Goal: Transaction & Acquisition: Purchase product/service

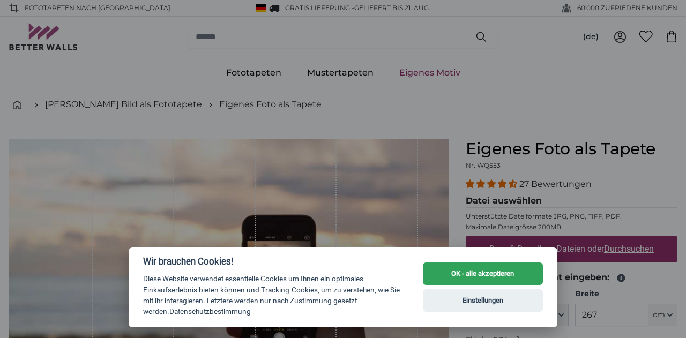
click at [483, 274] on button "OK - alle akzeptieren" at bounding box center [483, 274] width 120 height 23
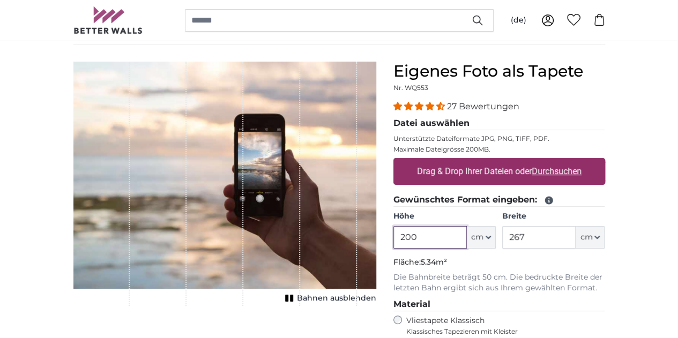
scroll to position [72, 0]
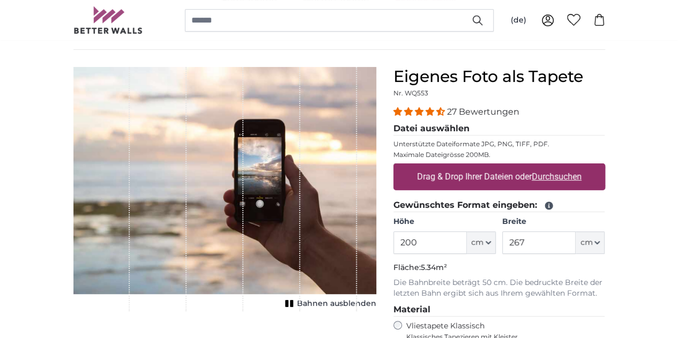
click at [236, 199] on div "1 of 1" at bounding box center [215, 189] width 57 height 244
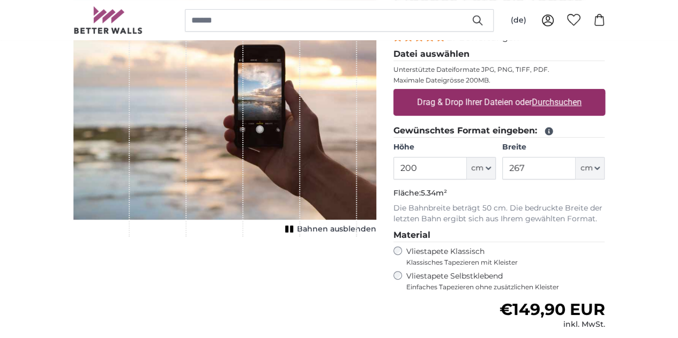
scroll to position [146, 0]
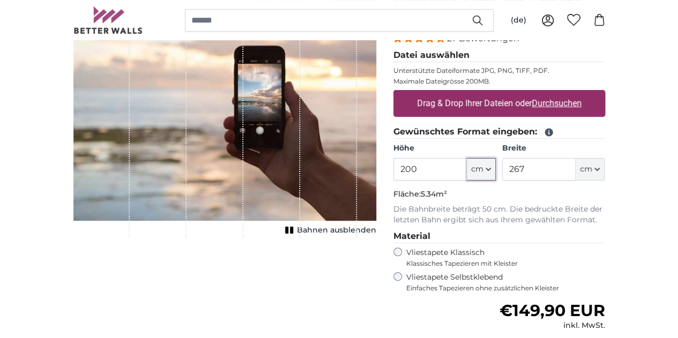
click at [483, 173] on span "cm" at bounding box center [477, 169] width 12 height 11
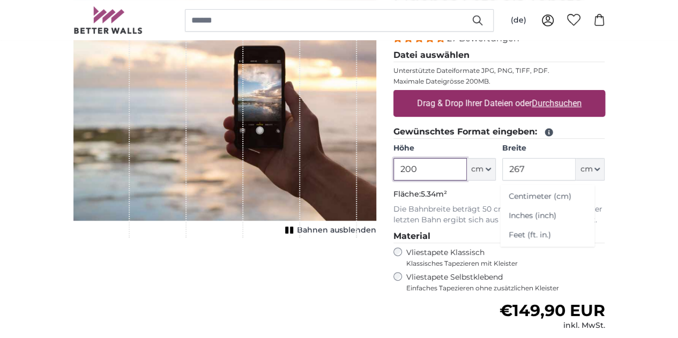
click at [467, 166] on input "200" at bounding box center [429, 169] width 73 height 23
type input "2"
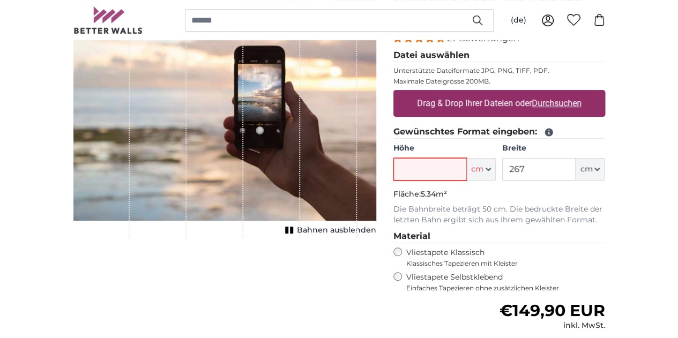
scroll to position [179, 0]
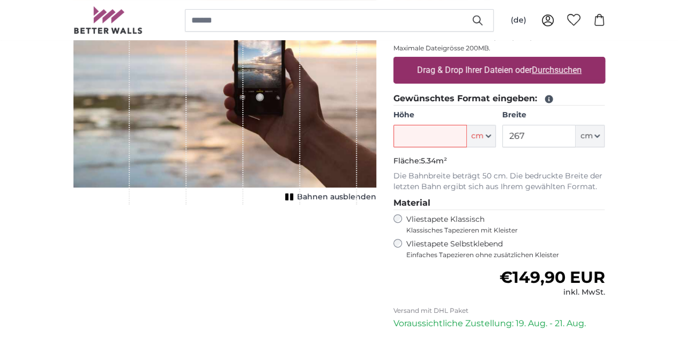
click at [531, 158] on p "Fläche: 5.34m²" at bounding box center [499, 161] width 212 height 11
click at [491, 136] on icon "button" at bounding box center [488, 135] width 5 height 5
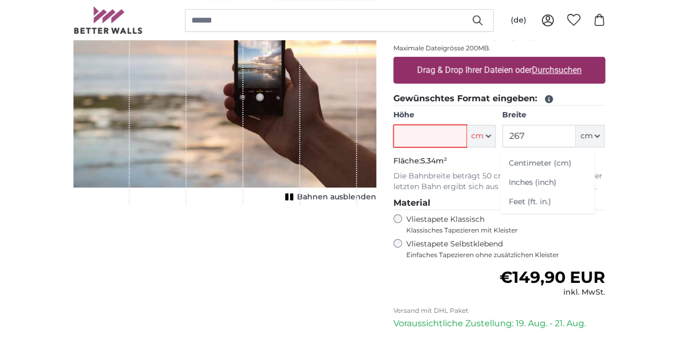
click at [467, 139] on input "Höhe" at bounding box center [429, 136] width 73 height 23
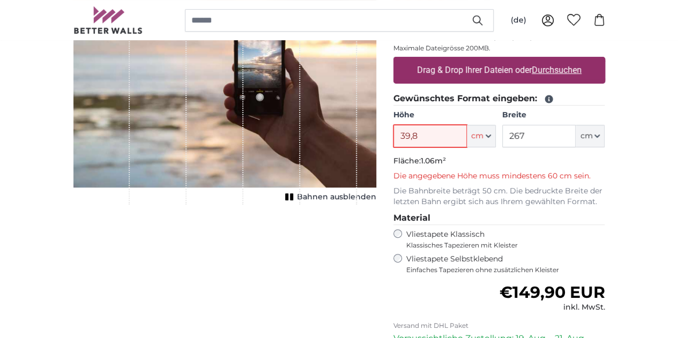
click at [467, 133] on input "39,8" at bounding box center [429, 136] width 73 height 23
drag, startPoint x: 606, startPoint y: 138, endPoint x: 550, endPoint y: 135, distance: 55.3
click at [550, 135] on div "Höhe 39,08 ft cm Centimeter (cm) Inches (inch) Feet (ft. in.) Breite 267 ft cm …" at bounding box center [499, 129] width 212 height 38
click at [467, 135] on input "39,08" at bounding box center [429, 136] width 73 height 23
drag, startPoint x: 592, startPoint y: 130, endPoint x: 576, endPoint y: 132, distance: 16.7
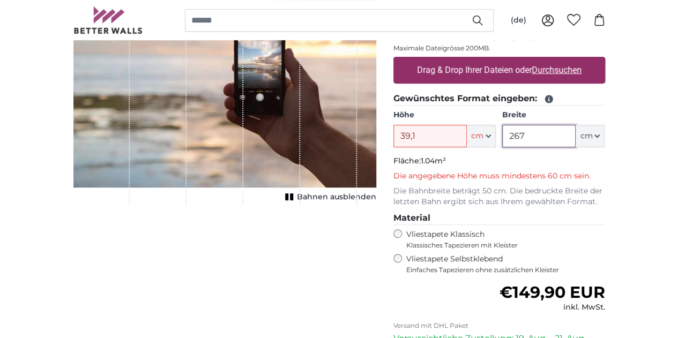
click at [576, 132] on input "267" at bounding box center [538, 136] width 73 height 23
drag, startPoint x: 496, startPoint y: 137, endPoint x: 435, endPoint y: 128, distance: 61.8
click at [435, 128] on product-detail "Abbrechen Bild zuschneiden Bahnen ausblenden Eigenes Foto als Tapete Nr. WQ553 …" at bounding box center [339, 200] width 549 height 515
type input "6"
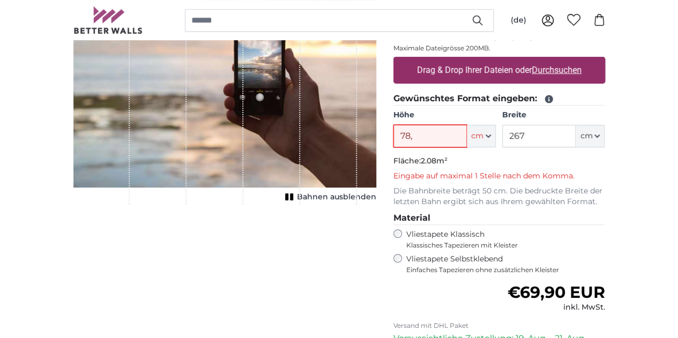
click at [467, 142] on input "78," at bounding box center [429, 136] width 73 height 23
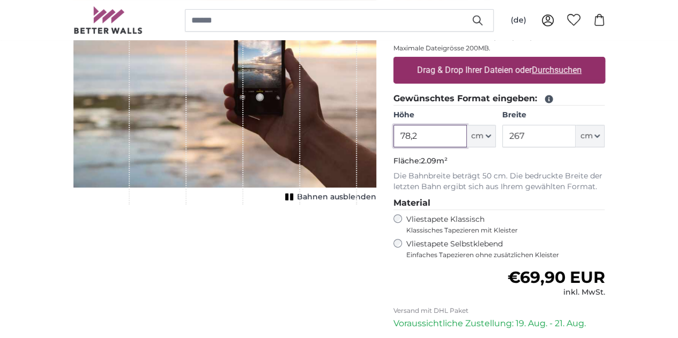
type input "78,2"
drag, startPoint x: 607, startPoint y: 134, endPoint x: 538, endPoint y: 135, distance: 68.6
click at [538, 135] on div "Höhe 78,2 ft cm Centimeter (cm) Inches (inch) Feet (ft. in.) Breite 267 ft cm C…" at bounding box center [499, 129] width 212 height 38
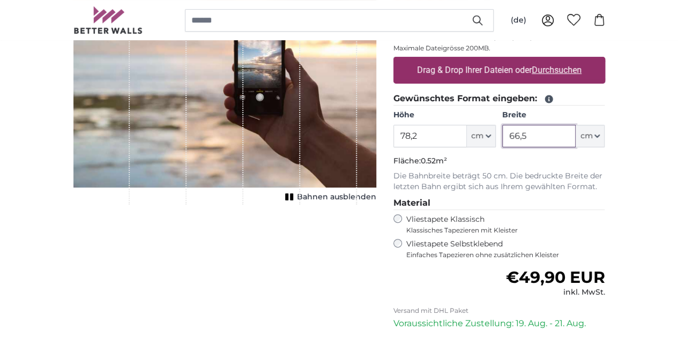
type input "66,5"
click at [538, 33] on div "(de) English [DEMOGRAPHIC_DATA] Español Deutsch Dansk" at bounding box center [339, 20] width 532 height 40
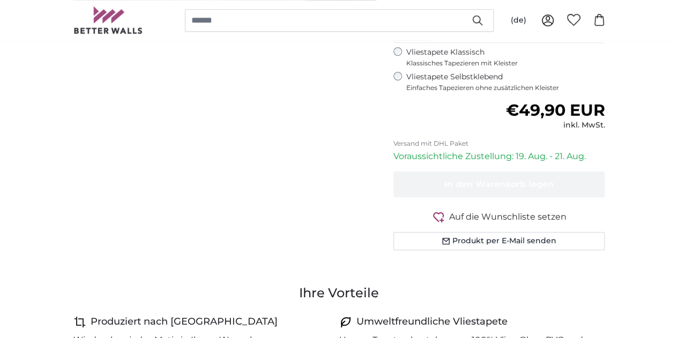
scroll to position [372, 0]
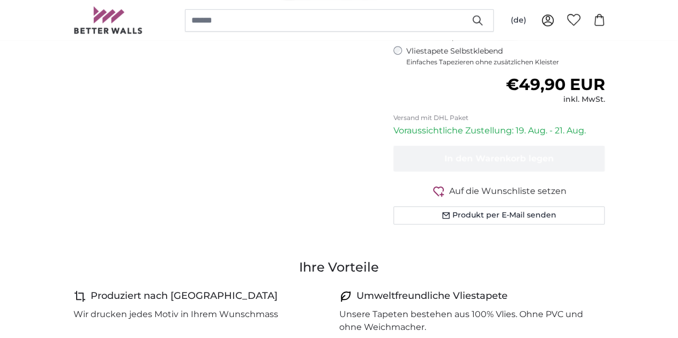
click at [376, 10] on span "Bahnen ausblenden" at bounding box center [336, 4] width 79 height 11
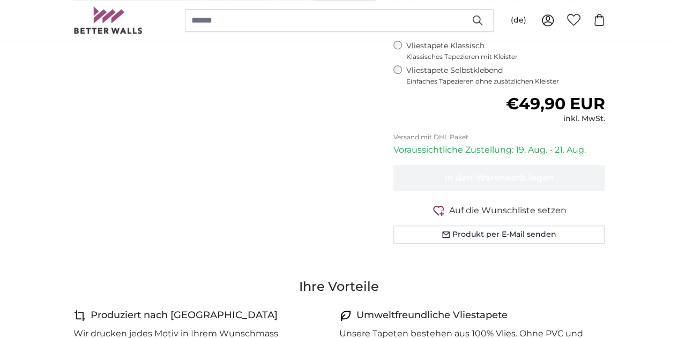
click at [376, 29] on span "Bahnen einblenden" at bounding box center [336, 23] width 79 height 11
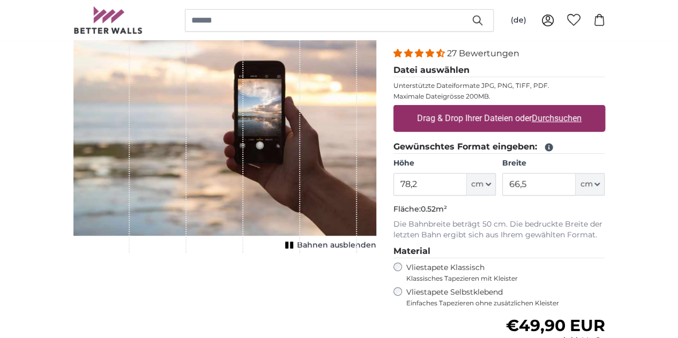
scroll to position [123, 0]
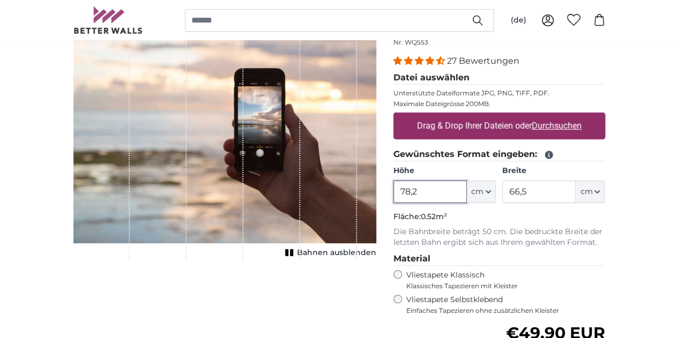
drag, startPoint x: 496, startPoint y: 188, endPoint x: 374, endPoint y: 175, distance: 123.4
click at [374, 175] on product-detail "Abbrechen Bild zuschneiden Bahnen ausblenden Eigenes Foto als Tapete Nr. WQ553 …" at bounding box center [339, 249] width 549 height 500
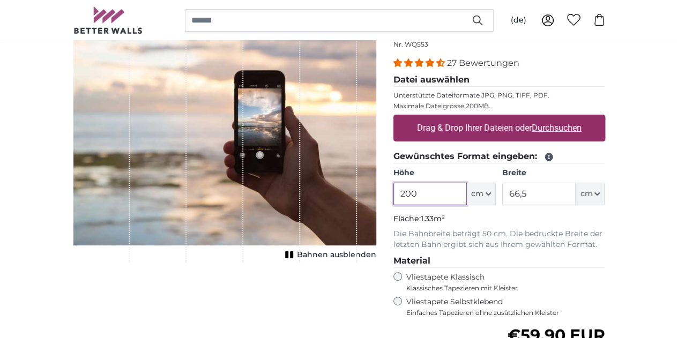
scroll to position [123, 0]
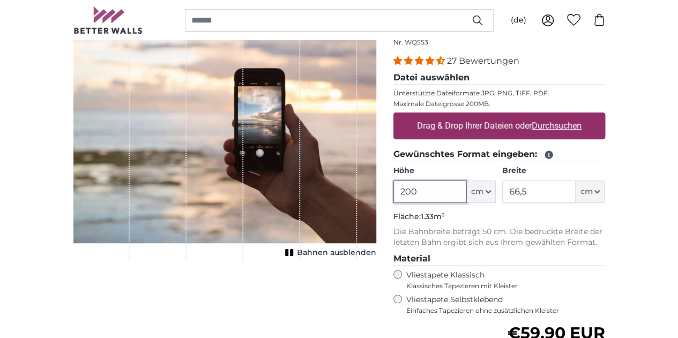
drag, startPoint x: 520, startPoint y: 187, endPoint x: 411, endPoint y: 192, distance: 109.5
click at [411, 192] on product-detail "Abbrechen Bild zuschneiden Bahnen ausblenden Eigenes Foto als Tapete Nr. WQ553 …" at bounding box center [339, 249] width 549 height 500
type input "78,2"
click at [376, 186] on img "1 of 1" at bounding box center [224, 129] width 303 height 227
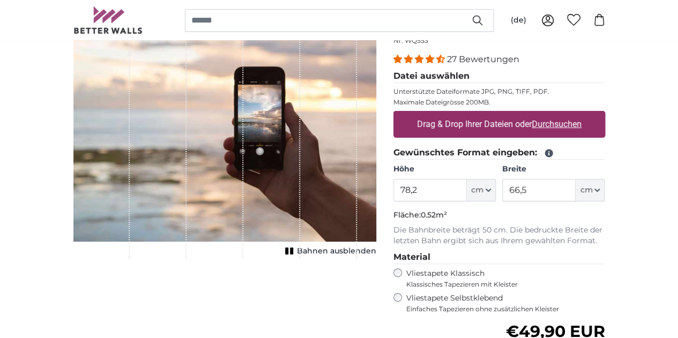
scroll to position [125, 0]
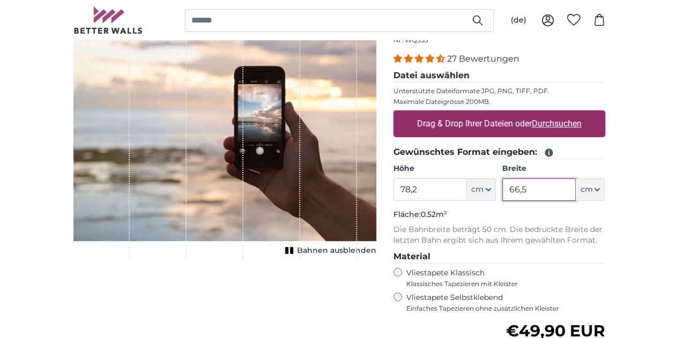
drag, startPoint x: 607, startPoint y: 188, endPoint x: 507, endPoint y: 184, distance: 99.8
click at [507, 184] on div "Höhe 78,2 ft cm Centimeter (cm) Inches (inch) Feet (ft. in.) Breite 66,5 ft cm …" at bounding box center [499, 182] width 212 height 38
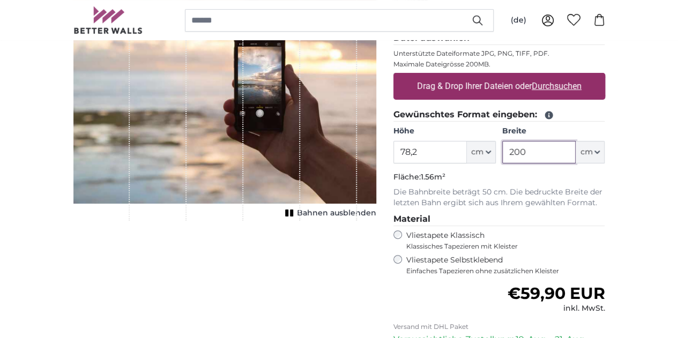
scroll to position [136, 0]
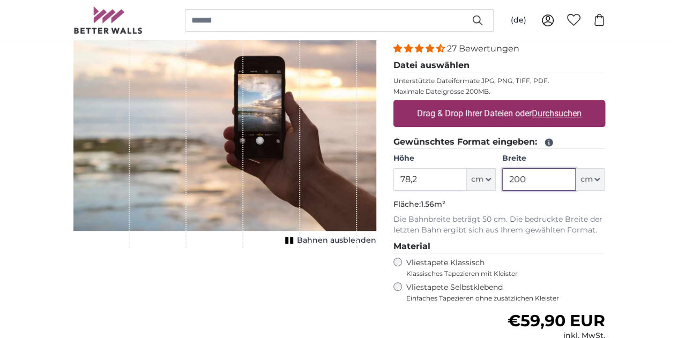
click at [576, 176] on input "200" at bounding box center [538, 179] width 73 height 23
drag, startPoint x: 602, startPoint y: 176, endPoint x: 546, endPoint y: 178, distance: 55.8
click at [546, 178] on div "Höhe 78,2 ft cm Centimeter (cm) Inches (inch) Feet (ft. in.) Breite 200 ft cm C…" at bounding box center [499, 172] width 212 height 38
type input "66,5"
click at [586, 111] on label "Drag & Drop Ihrer Dateien oder Durchsuchen" at bounding box center [499, 113] width 173 height 21
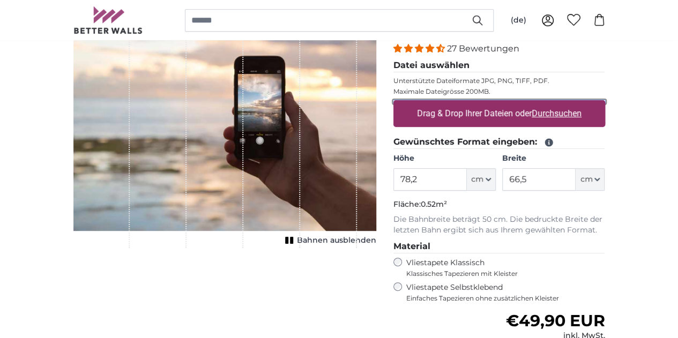
click at [596, 103] on input "Drag & Drop Ihrer Dateien oder Durchsuchen" at bounding box center [499, 101] width 212 height 3
type input "**********"
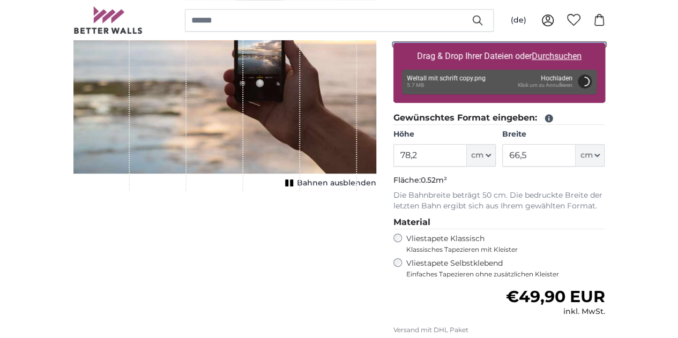
scroll to position [194, 0]
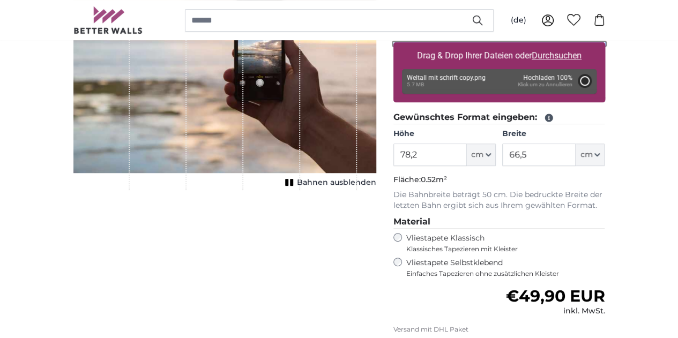
type input "200"
type input "236"
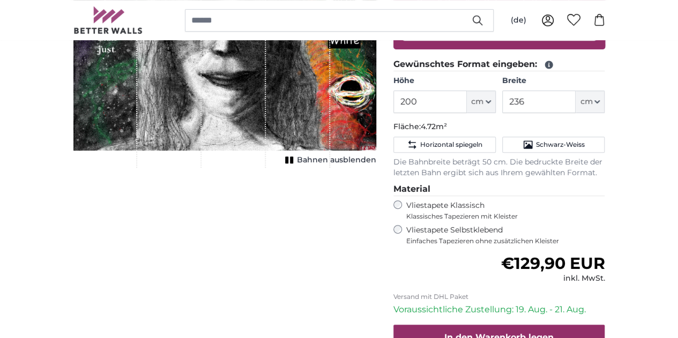
scroll to position [248, 0]
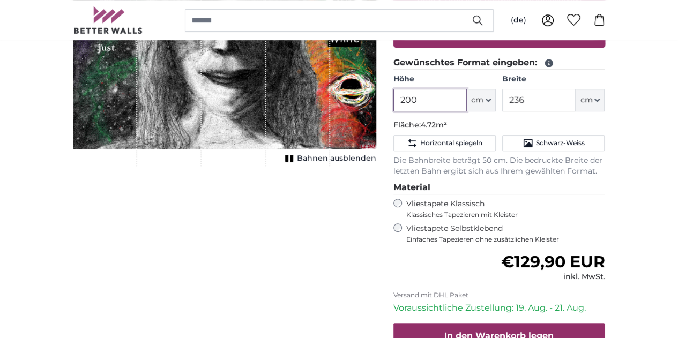
drag, startPoint x: 511, startPoint y: 106, endPoint x: 422, endPoint y: 94, distance: 89.8
click at [422, 94] on product-detail "Abbrechen Bild zuschneiden Bahnen ausblenden Eigenes Foto als Tapete Nr. WQ553 …" at bounding box center [339, 151] width 549 height 554
paste input "66,5"
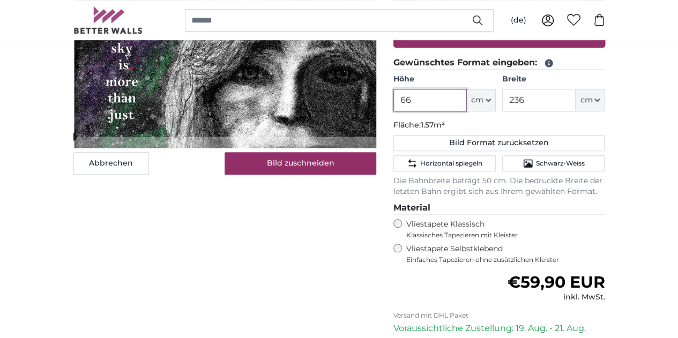
type input "6"
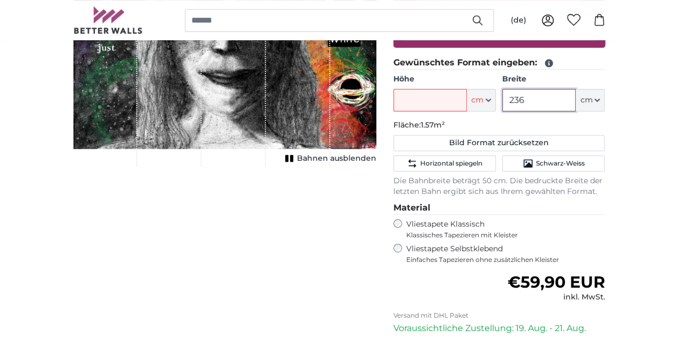
drag, startPoint x: 620, startPoint y: 101, endPoint x: 562, endPoint y: 101, distance: 57.9
click at [562, 101] on div "Höhe ft cm Centimeter (cm) Inches (inch) Feet (ft. in.) Breite 236 ft cm Centim…" at bounding box center [499, 93] width 212 height 38
paste input "66,5"
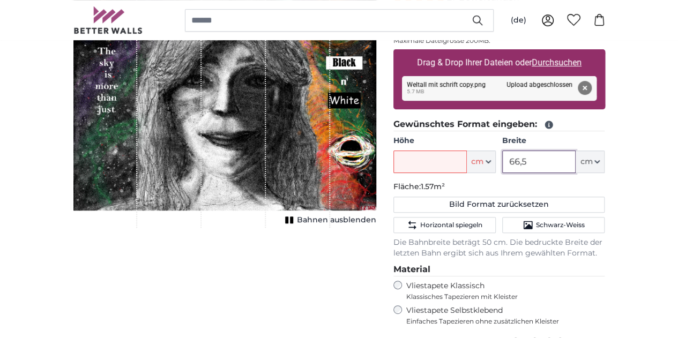
scroll to position [185, 0]
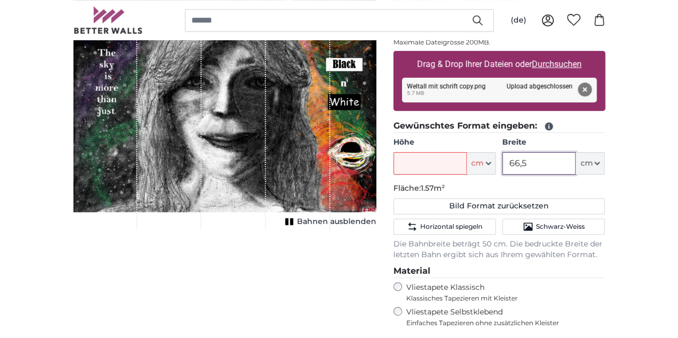
type input "66,5"
click at [467, 171] on input "Höhe" at bounding box center [429, 163] width 73 height 23
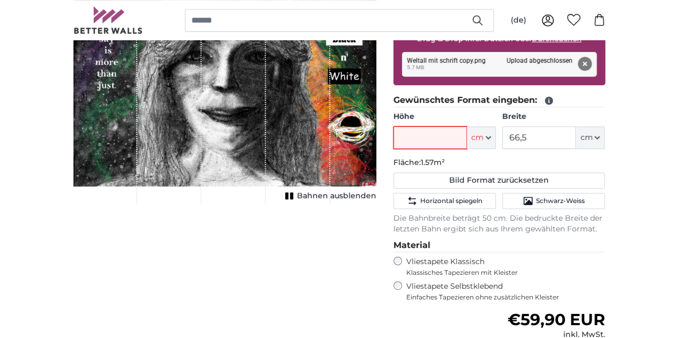
scroll to position [228, 0]
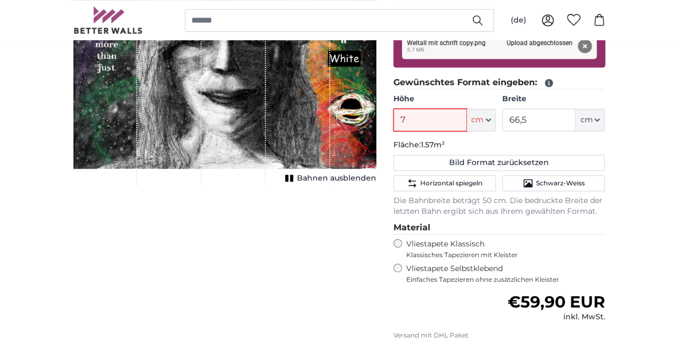
type input "78"
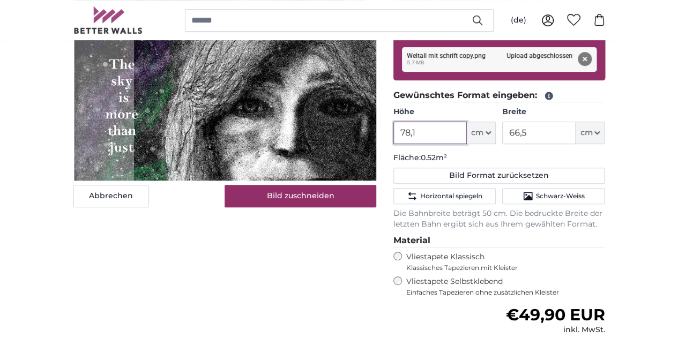
scroll to position [215, 0]
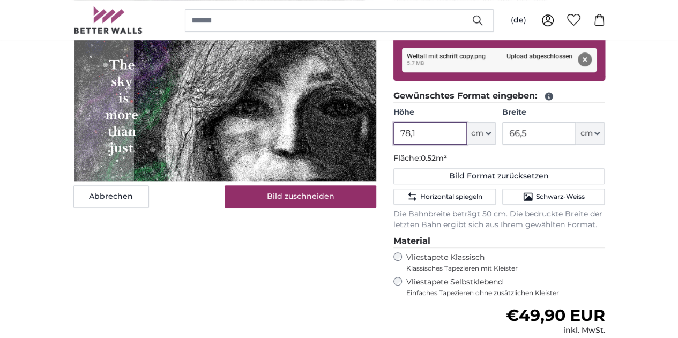
drag, startPoint x: 505, startPoint y: 128, endPoint x: 465, endPoint y: 130, distance: 39.7
click at [465, 130] on input "78,1" at bounding box center [429, 133] width 73 height 23
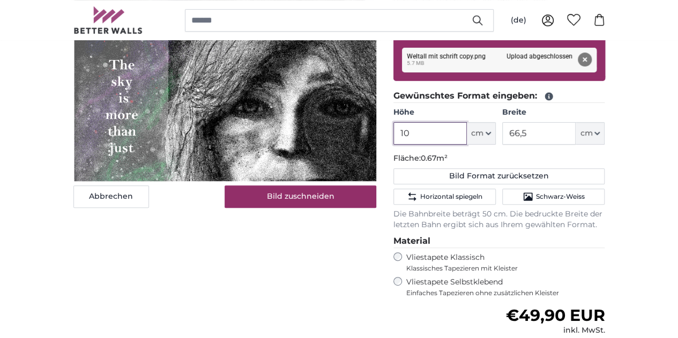
type input "1"
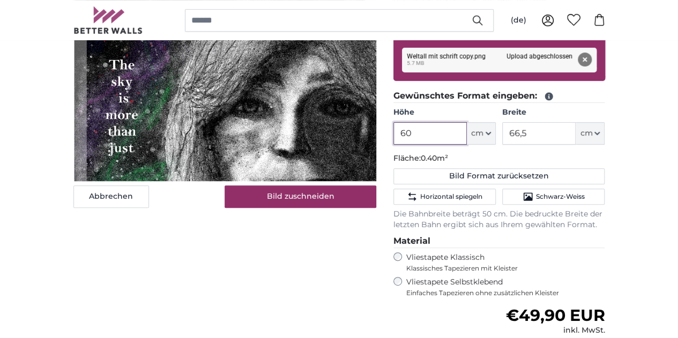
type input "6"
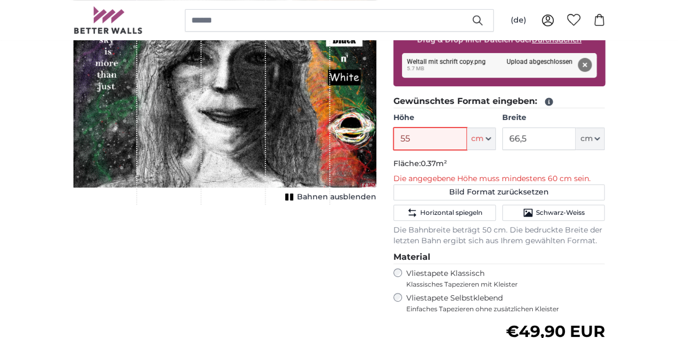
scroll to position [214, 0]
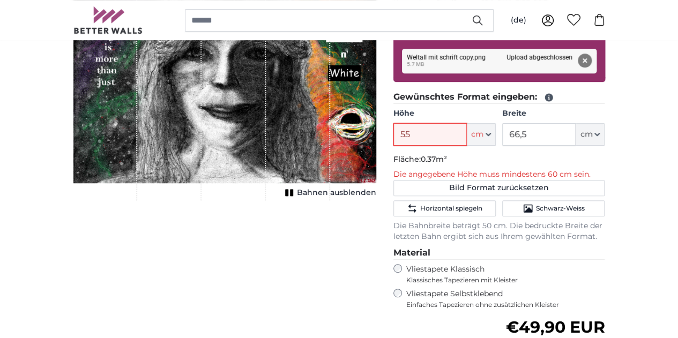
type input "55"
drag, startPoint x: 617, startPoint y: 129, endPoint x: 563, endPoint y: 133, distance: 53.8
click at [563, 133] on div "Höhe 55 ft cm Centimeter (cm) Inches (inch) Feet (ft. in.) Breite 66,5 ft cm Ce…" at bounding box center [499, 127] width 212 height 38
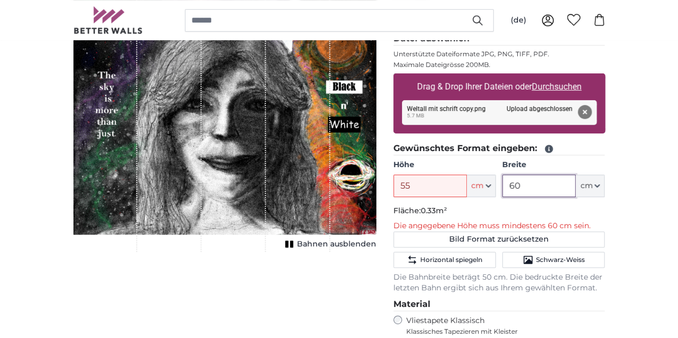
scroll to position [162, 0]
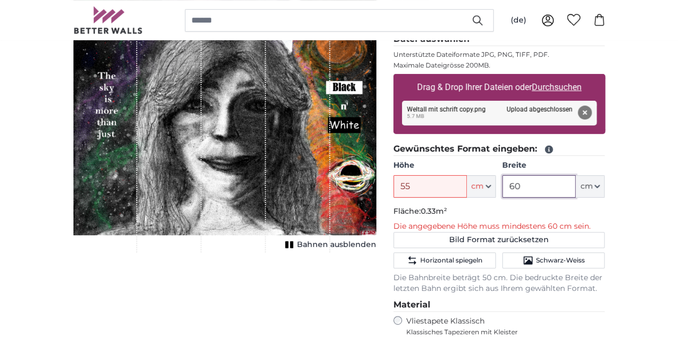
type input "60"
drag, startPoint x: 500, startPoint y: 195, endPoint x: 428, endPoint y: 177, distance: 73.8
click at [428, 177] on product-detail "Abbrechen Bild zuschneiden Bahnen ausblenden Eigenes Foto als Tapete Nr. WQ553 …" at bounding box center [339, 252] width 549 height 585
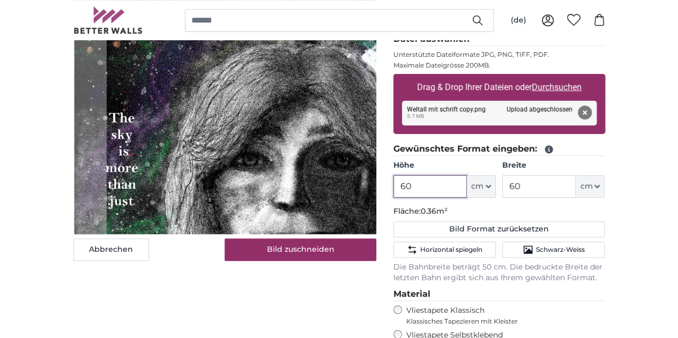
type input "60"
drag, startPoint x: 591, startPoint y: 186, endPoint x: 570, endPoint y: 184, distance: 20.5
click at [570, 184] on input "60" at bounding box center [538, 186] width 73 height 23
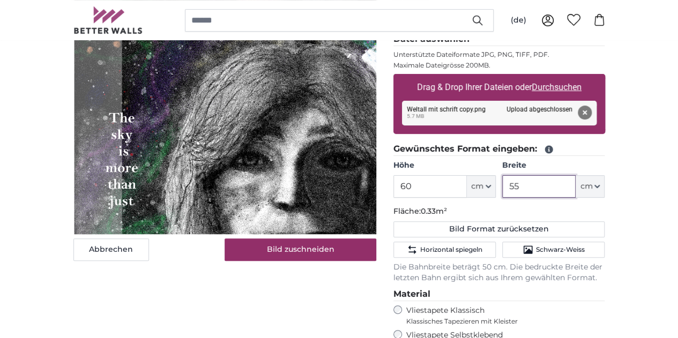
type input "55"
drag, startPoint x: 457, startPoint y: 187, endPoint x: 461, endPoint y: 182, distance: 5.7
click at [461, 182] on input "60" at bounding box center [429, 186] width 73 height 23
type input "6"
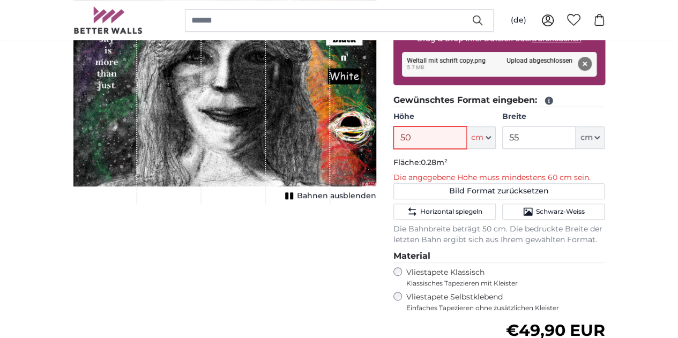
scroll to position [211, 0]
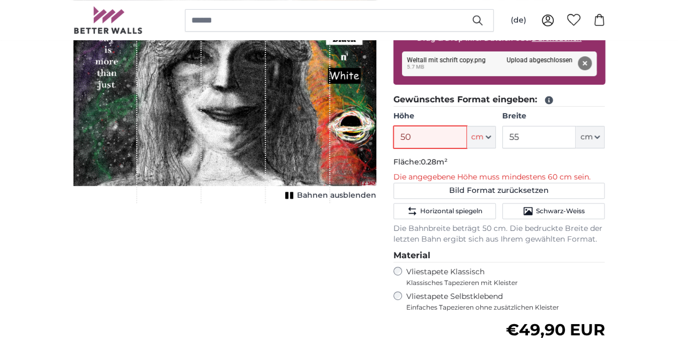
type input "50"
click at [533, 210] on icon "Schwarz-Weiss" at bounding box center [528, 211] width 11 height 11
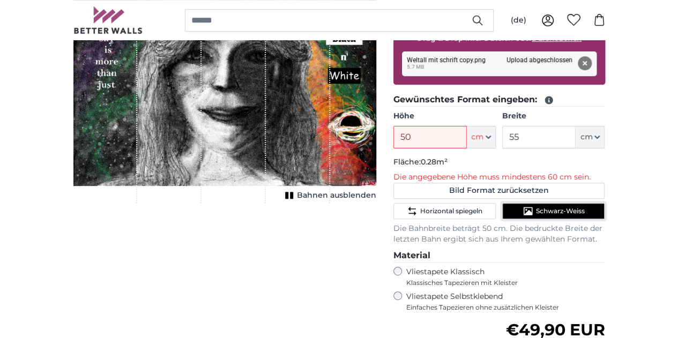
click at [533, 210] on icon "Schwarz-Weiss" at bounding box center [528, 211] width 11 height 11
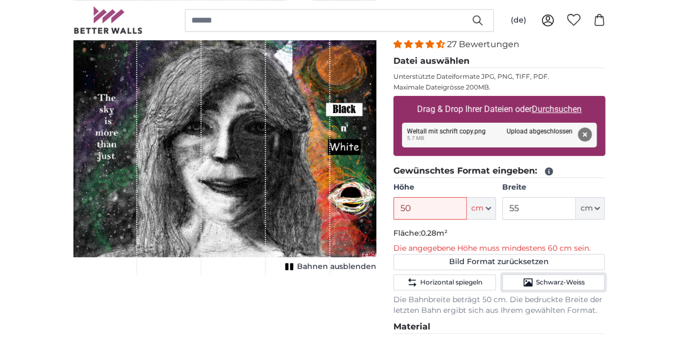
scroll to position [137, 0]
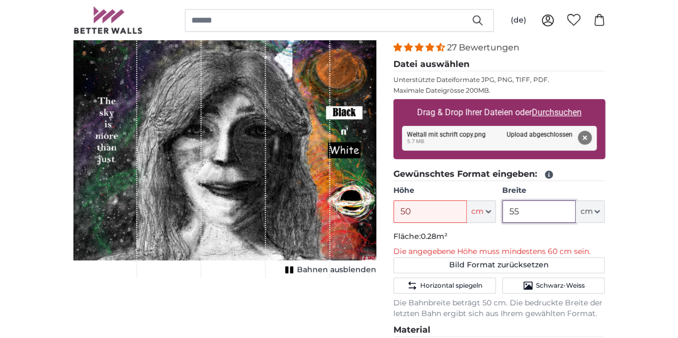
drag, startPoint x: 597, startPoint y: 210, endPoint x: 520, endPoint y: 205, distance: 76.3
click at [520, 205] on div "Höhe 50 ft cm Centimeter (cm) Inches (inch) Feet (ft. in.) Breite 55 ft cm Cent…" at bounding box center [499, 204] width 212 height 38
type input "75"
drag, startPoint x: 507, startPoint y: 210, endPoint x: 445, endPoint y: 206, distance: 62.3
click at [445, 206] on product-detail "Abbrechen Bild zuschneiden Bahnen ausblenden Eigenes Foto als Tapete Nr. WQ553 …" at bounding box center [339, 278] width 549 height 585
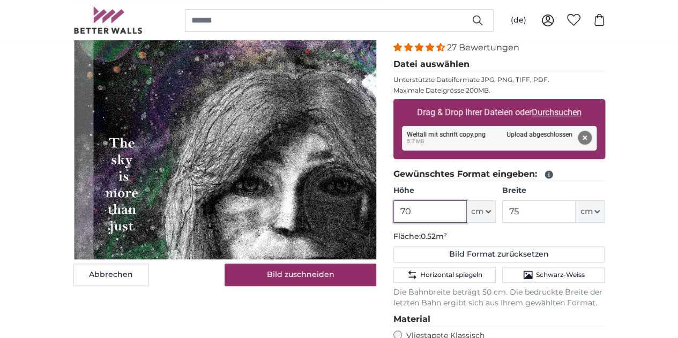
type input "7"
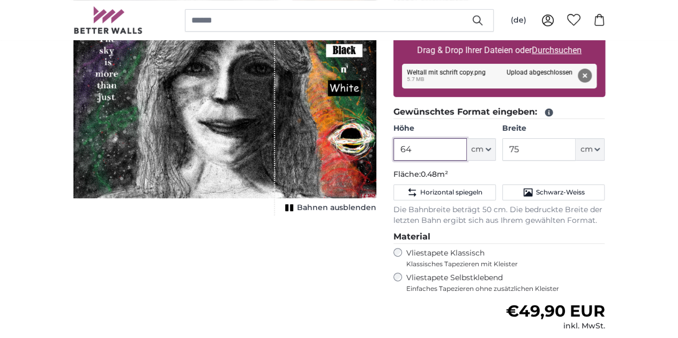
scroll to position [197, 0]
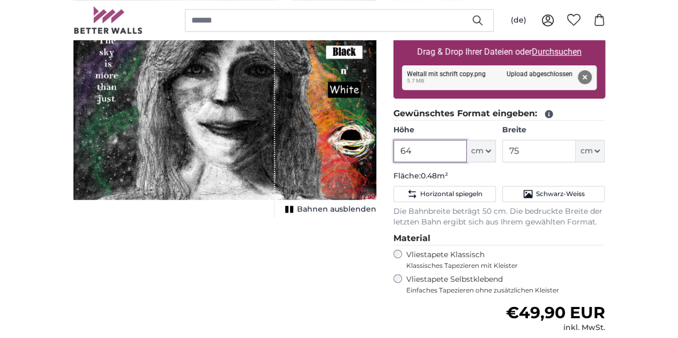
type input "64"
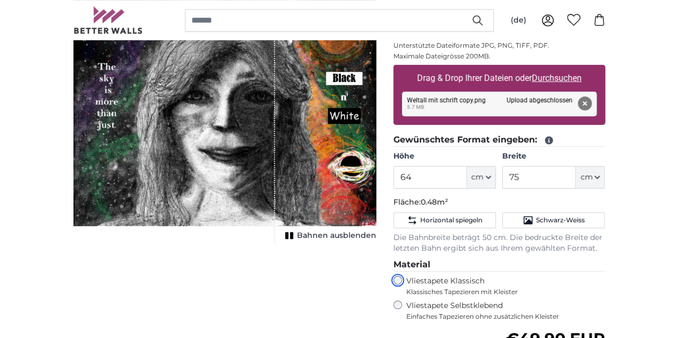
scroll to position [170, 0]
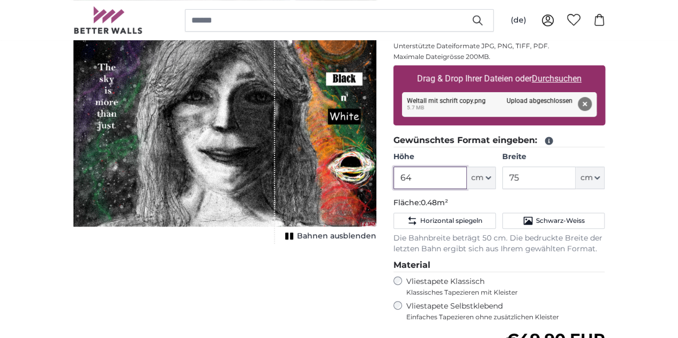
click at [467, 176] on input "64" at bounding box center [429, 178] width 73 height 23
click at [576, 176] on input "75" at bounding box center [538, 178] width 73 height 23
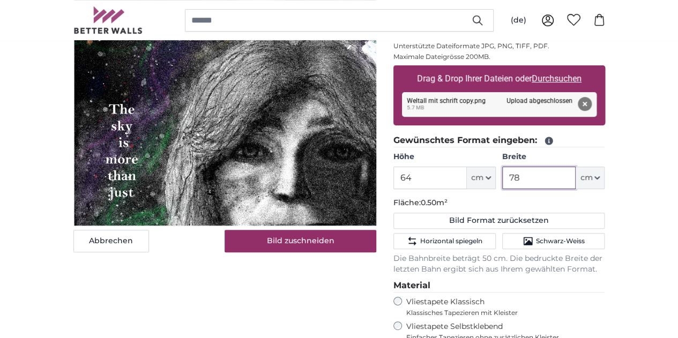
type input "78"
click at [467, 175] on input "64" at bounding box center [429, 178] width 73 height 23
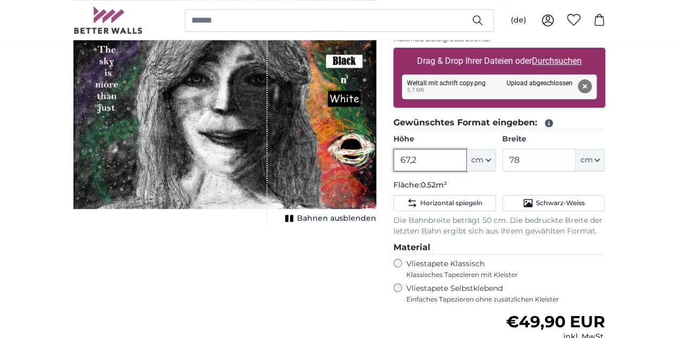
scroll to position [184, 0]
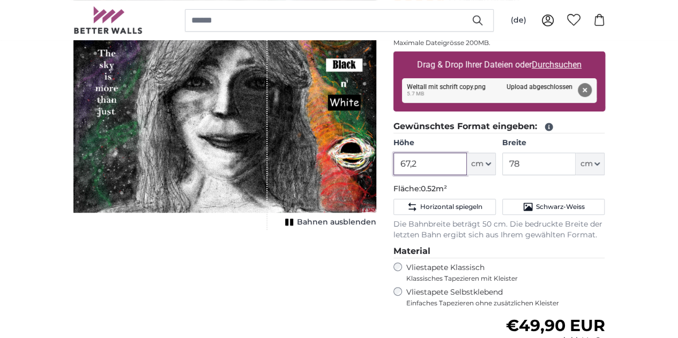
type input "67,2"
click at [576, 155] on input "78" at bounding box center [538, 164] width 73 height 23
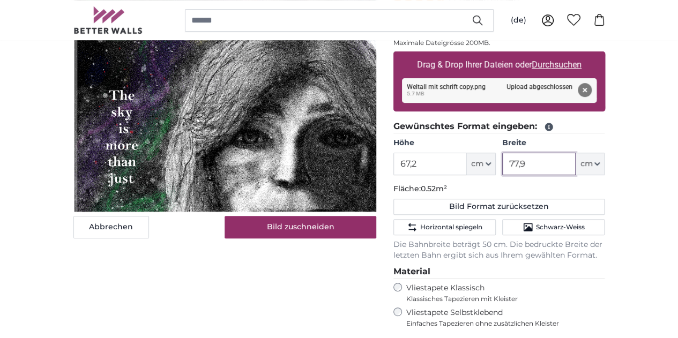
type input "77,9"
click at [467, 166] on input "67,2" at bounding box center [429, 164] width 73 height 23
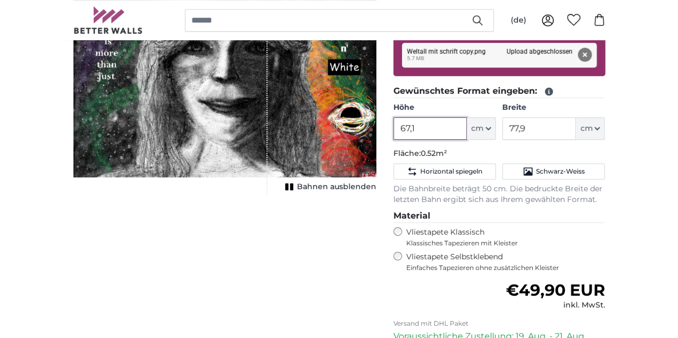
scroll to position [220, 0]
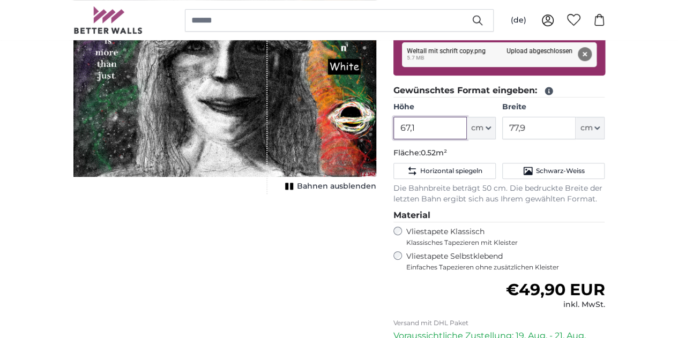
type input "67,1"
click at [482, 167] on span "Horizontal spiegeln" at bounding box center [451, 171] width 62 height 9
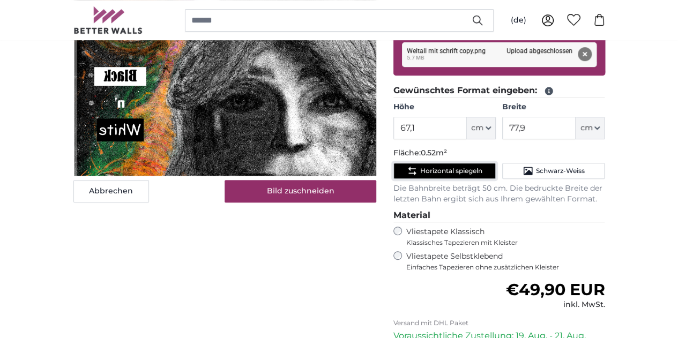
click at [482, 167] on span "Horizontal spiegeln" at bounding box center [451, 171] width 62 height 9
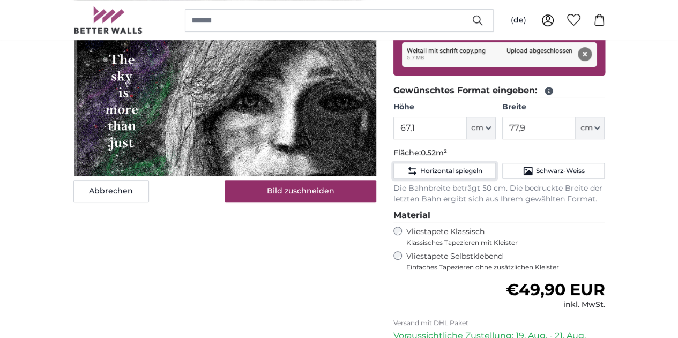
click at [482, 167] on span "Horizontal spiegeln" at bounding box center [451, 171] width 62 height 9
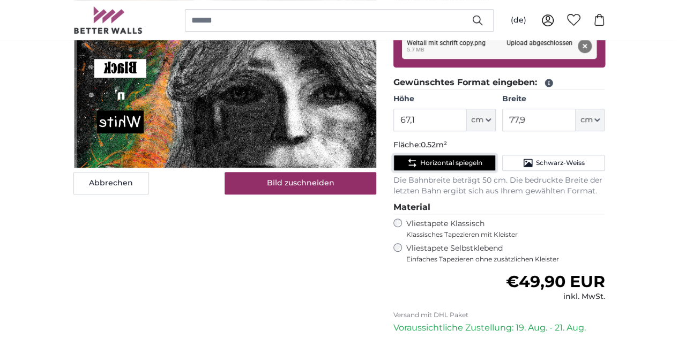
scroll to position [228, 0]
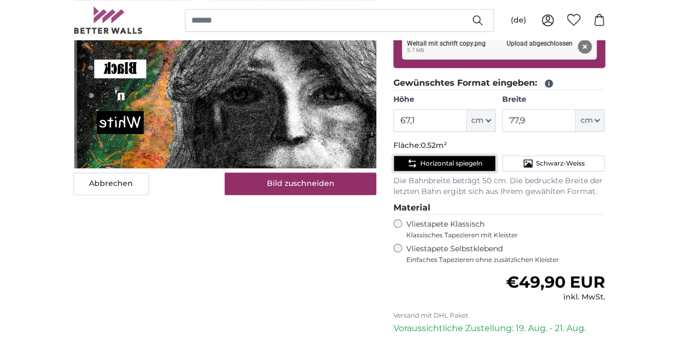
click at [496, 169] on button "Horizontal spiegeln" at bounding box center [444, 163] width 102 height 16
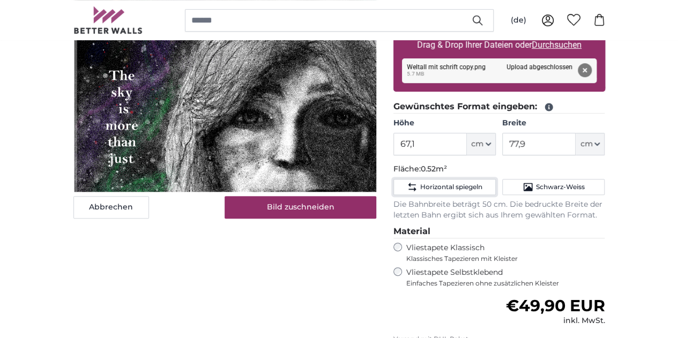
scroll to position [206, 0]
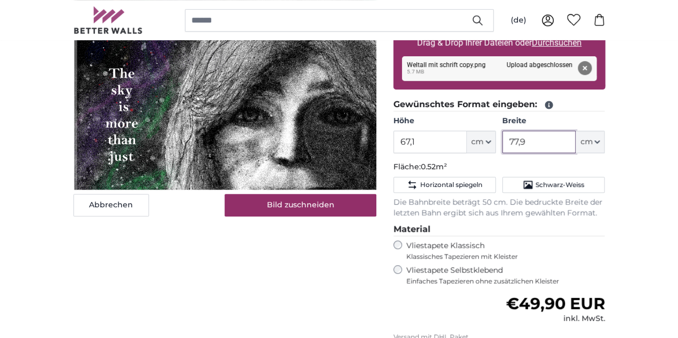
click at [576, 142] on input "77,9" at bounding box center [538, 142] width 73 height 23
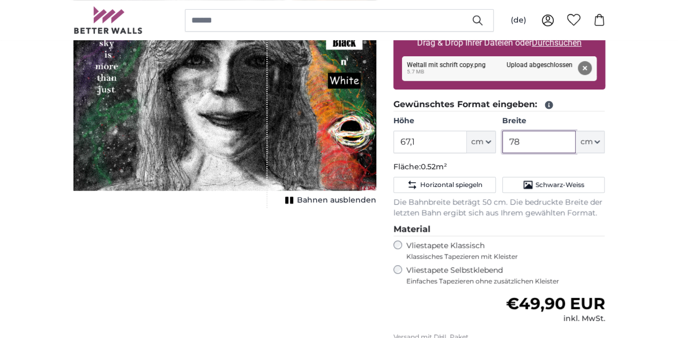
scroll to position [138, 0]
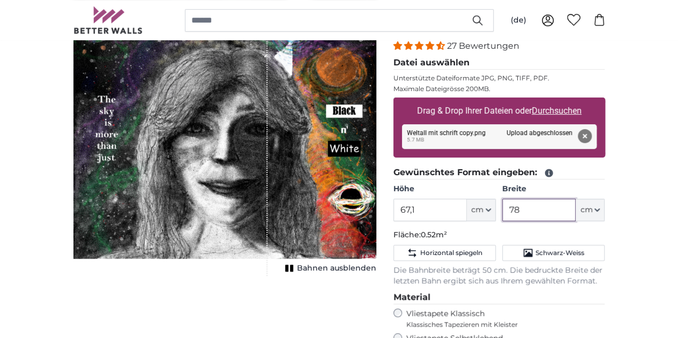
type input "78"
click at [467, 214] on input "67,1" at bounding box center [429, 210] width 73 height 23
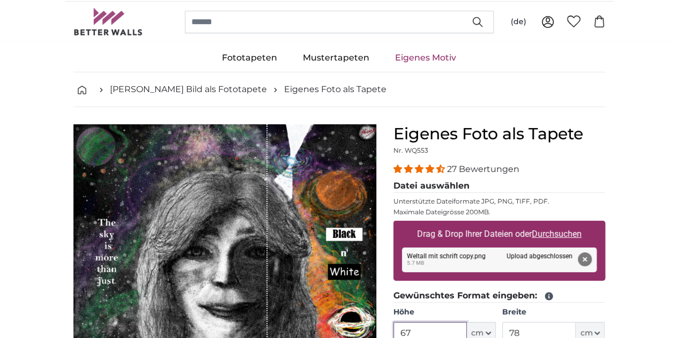
scroll to position [0, 0]
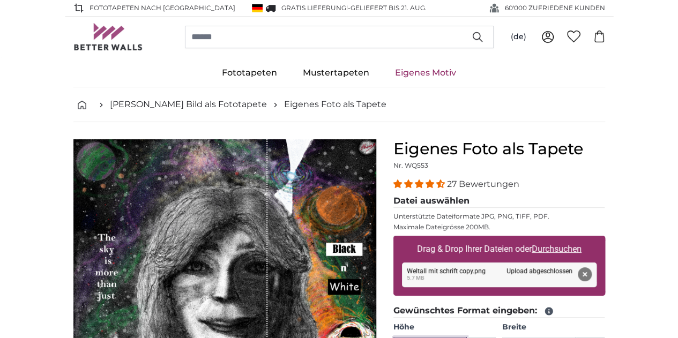
type input "67"
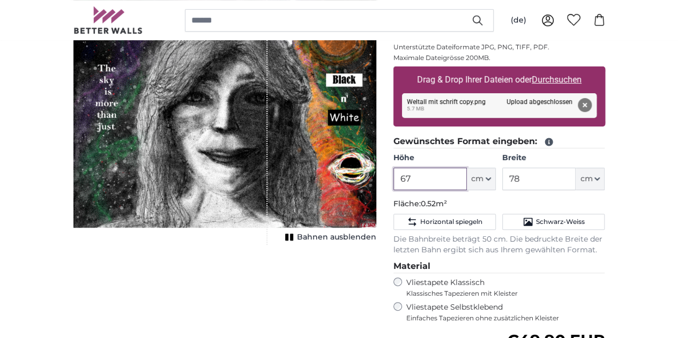
scroll to position [169, 0]
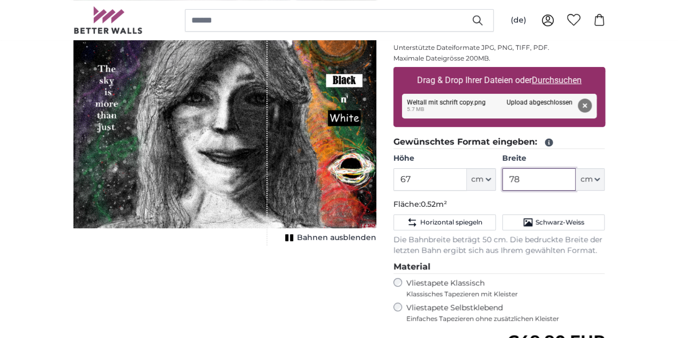
drag, startPoint x: 585, startPoint y: 174, endPoint x: 477, endPoint y: 195, distance: 110.2
click at [477, 195] on fieldset "Gewünschtes Format eingeben: Höhe 67 ft cm Centimeter (cm) Inches (inch) Feet (…" at bounding box center [499, 196] width 212 height 121
click at [467, 182] on input "67" at bounding box center [429, 179] width 73 height 23
drag, startPoint x: 485, startPoint y: 178, endPoint x: 440, endPoint y: 170, distance: 45.2
click at [440, 170] on product-detail "Abbrechen Bild zuschneiden Bahnen ausblenden Eigenes Foto als Tapete Nr. WQ553 …" at bounding box center [339, 230] width 549 height 554
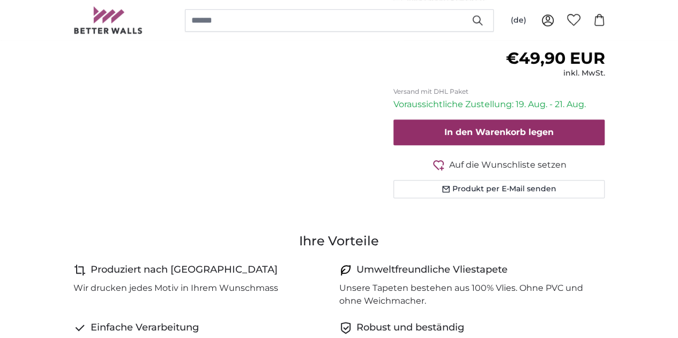
scroll to position [425, 0]
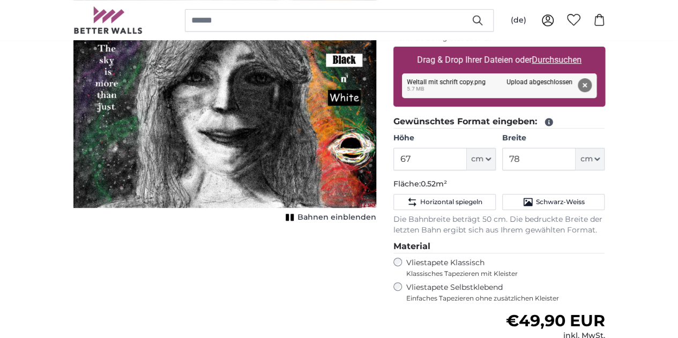
scroll to position [189, 0]
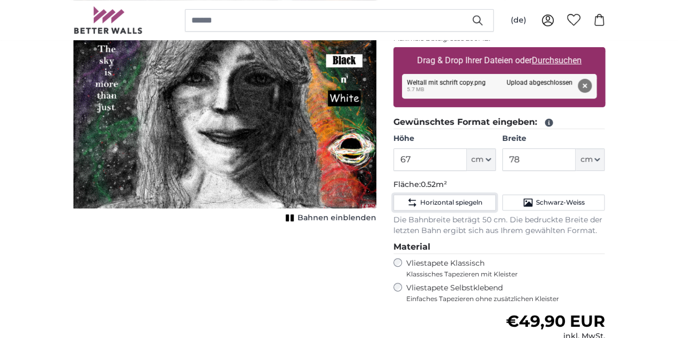
click at [487, 206] on button "Horizontal spiegeln" at bounding box center [444, 203] width 102 height 16
click at [416, 203] on icon "Horizontal spiegeln" at bounding box center [412, 202] width 8 height 9
click at [418, 206] on icon "Horizontal spiegeln" at bounding box center [412, 202] width 11 height 11
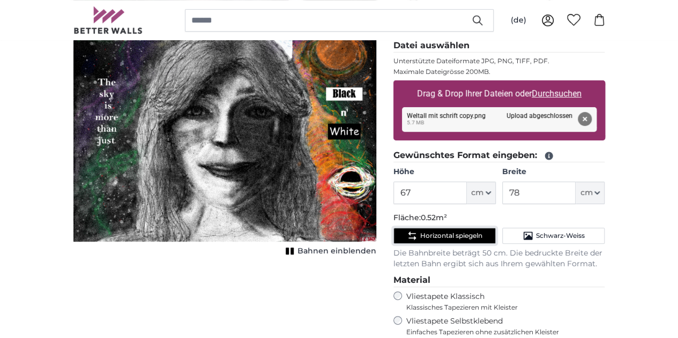
scroll to position [155, 0]
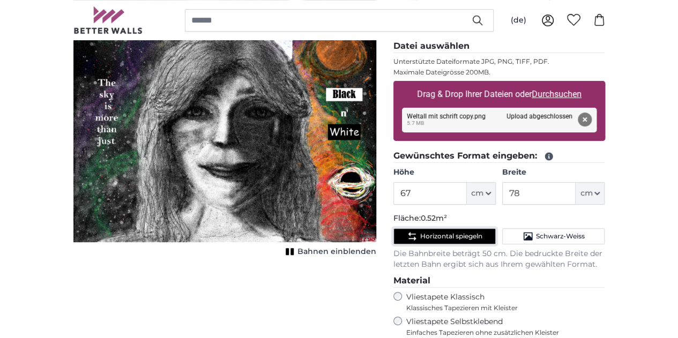
click at [482, 238] on span "Horizontal spiegeln" at bounding box center [451, 236] width 62 height 9
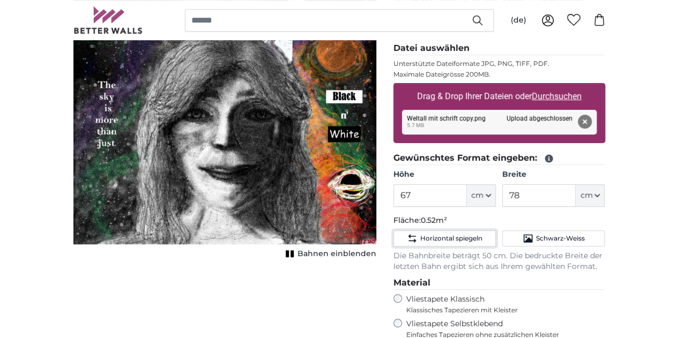
scroll to position [147, 0]
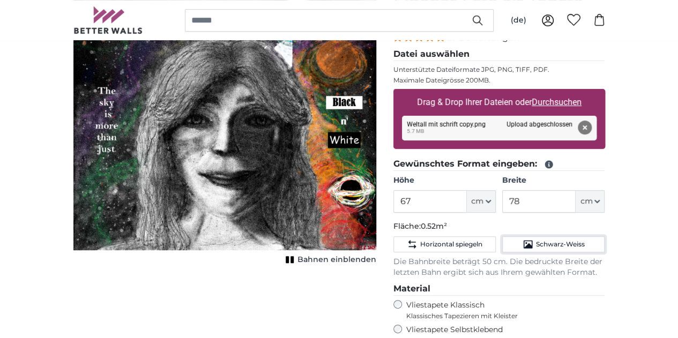
click at [604, 250] on button "Schwarz-Weiss" at bounding box center [553, 244] width 102 height 16
click at [598, 249] on button "Schwarz-Weiss" at bounding box center [553, 244] width 102 height 16
click at [533, 243] on icon "Schwarz-Weiss" at bounding box center [528, 245] width 9 height 8
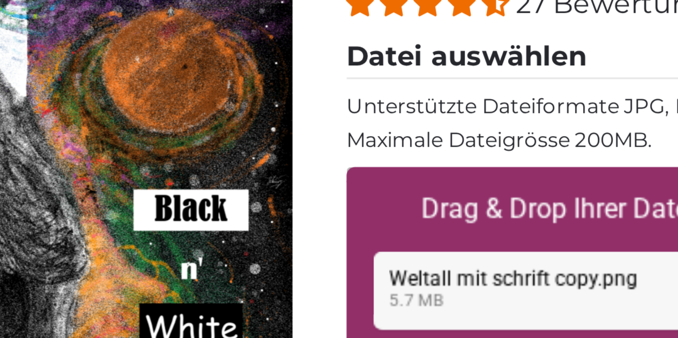
scroll to position [93, 0]
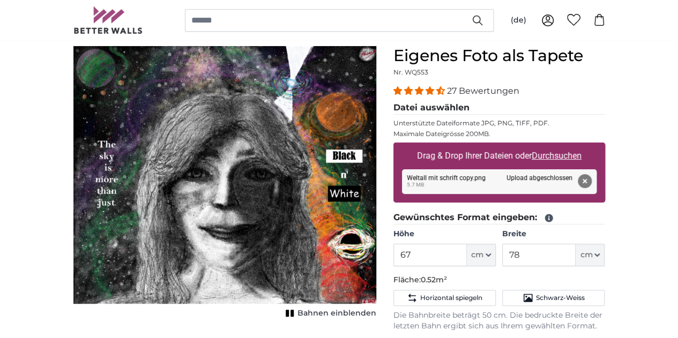
click at [325, 96] on img "1 of 1" at bounding box center [224, 175] width 303 height 258
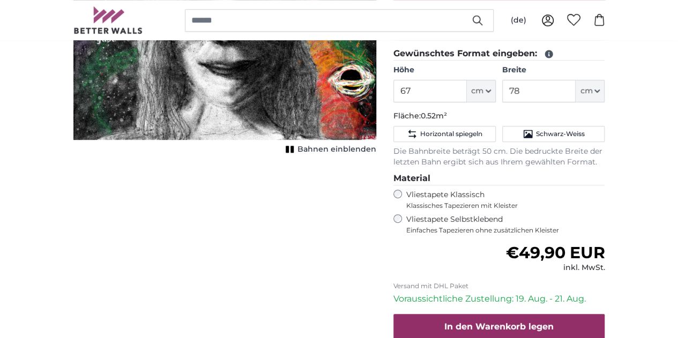
scroll to position [259, 0]
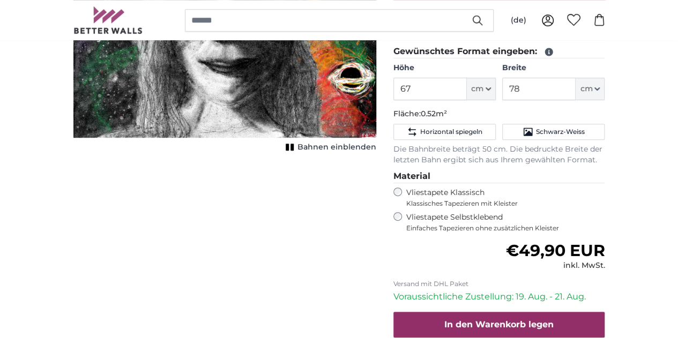
drag, startPoint x: 138, startPoint y: 199, endPoint x: 67, endPoint y: 187, distance: 72.3
click at [73, 138] on img "1 of 1" at bounding box center [224, 9] width 303 height 258
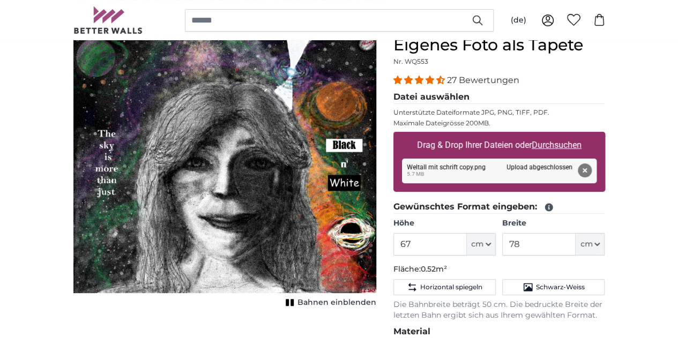
scroll to position [140, 0]
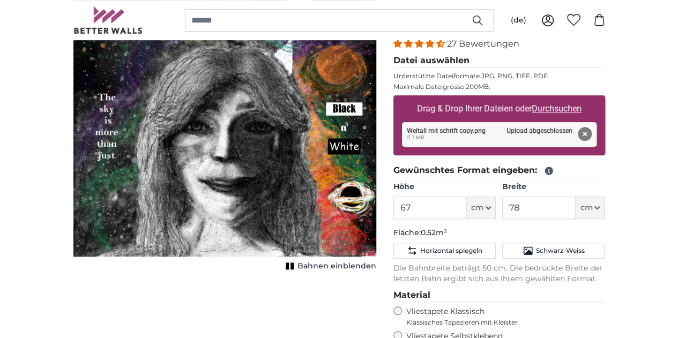
click at [591, 133] on button "Entfernen" at bounding box center [584, 134] width 14 height 14
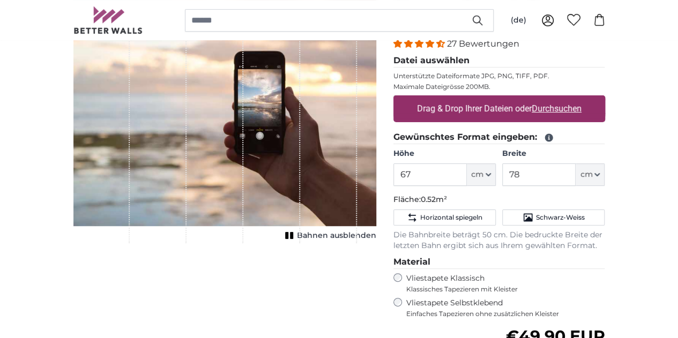
click at [582, 107] on u "Durchsuchen" at bounding box center [557, 108] width 50 height 10
click at [605, 99] on input "Drag & Drop Ihrer Dateien oder Durchsuchen" at bounding box center [499, 96] width 212 height 3
type input "**********"
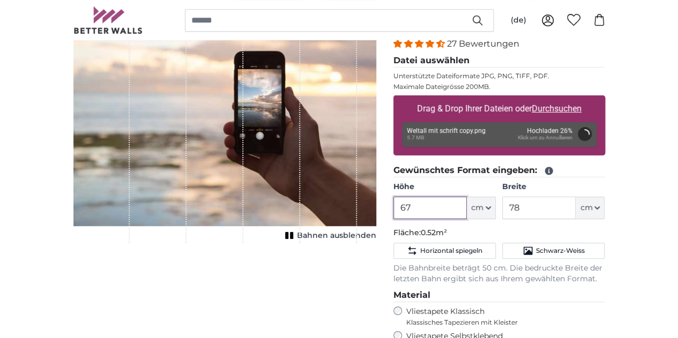
click at [467, 198] on input "67" at bounding box center [429, 208] width 73 height 23
click at [597, 139] on div "Entfernen Nochmal versuchen Entfernen Hochladen Abbrechen Nochmal versuchen Ent…" at bounding box center [499, 134] width 195 height 25
type input "67.1"
type input "77.9"
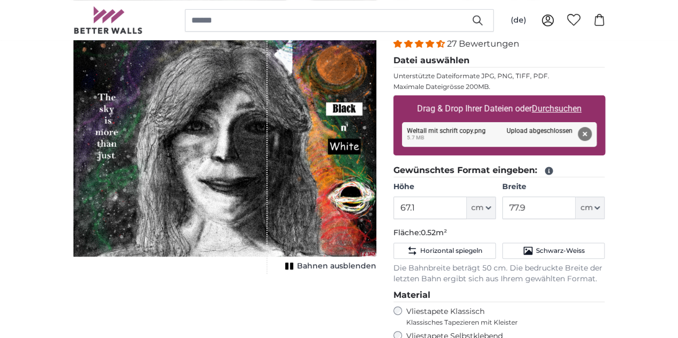
click at [538, 144] on div "Entfernen Nochmal versuchen Entfernen Hochladen Abbrechen Nochmal versuchen Ent…" at bounding box center [499, 134] width 195 height 25
click at [585, 136] on div "Entfernen Nochmal versuchen Entfernen Hochladen Abbrechen Nochmal versuchen Ent…" at bounding box center [499, 134] width 195 height 25
click at [467, 213] on input "67.1" at bounding box center [429, 208] width 73 height 23
type input "67"
click at [576, 211] on input "77.9" at bounding box center [538, 208] width 73 height 23
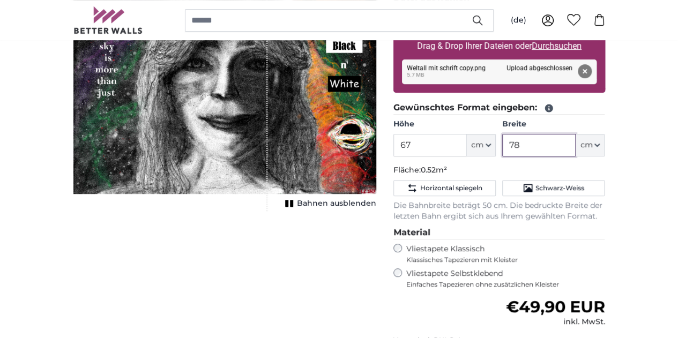
scroll to position [206, 0]
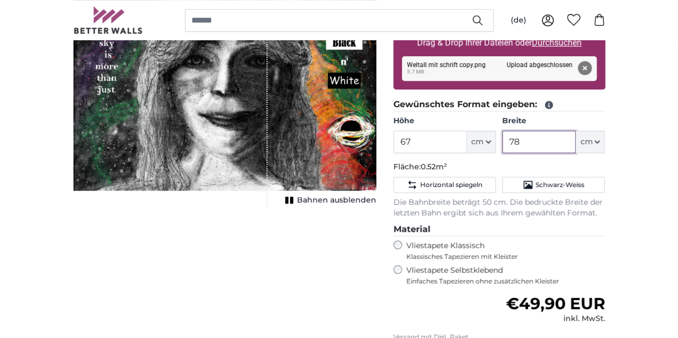
type input "78"
click at [367, 206] on span "Bahnen ausblenden" at bounding box center [336, 200] width 79 height 11
click at [496, 306] on div "Normaler Preis €49,90 EUR inkl. MwSt." at bounding box center [499, 309] width 212 height 30
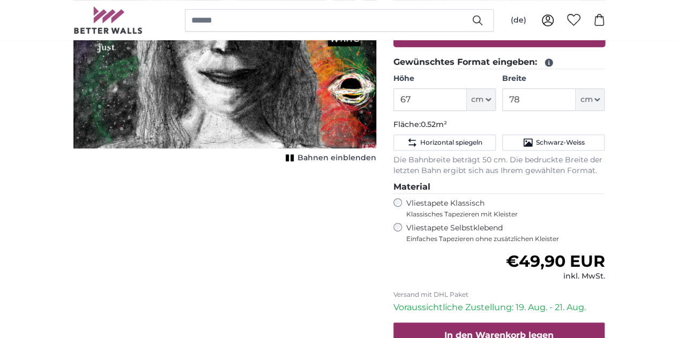
scroll to position [86, 0]
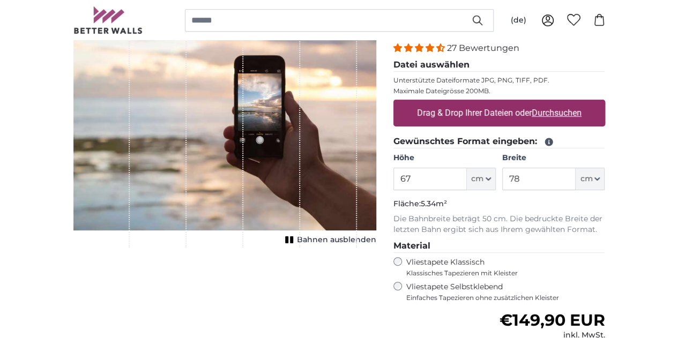
scroll to position [142, 0]
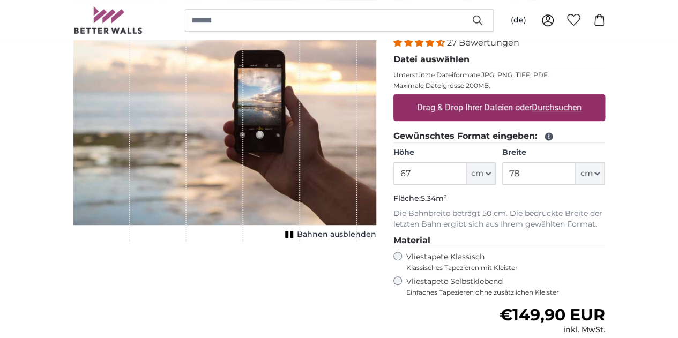
click at [582, 106] on u "Durchsuchen" at bounding box center [557, 107] width 50 height 10
click at [605, 98] on input "Drag & Drop Ihrer Dateien oder Durchsuchen" at bounding box center [499, 95] width 212 height 3
type input "**********"
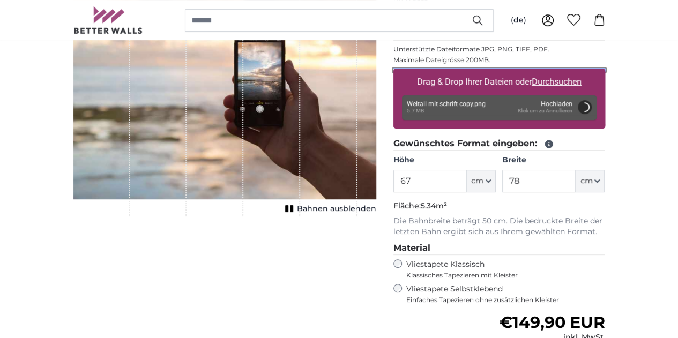
scroll to position [167, 0]
type input "200"
type input "236"
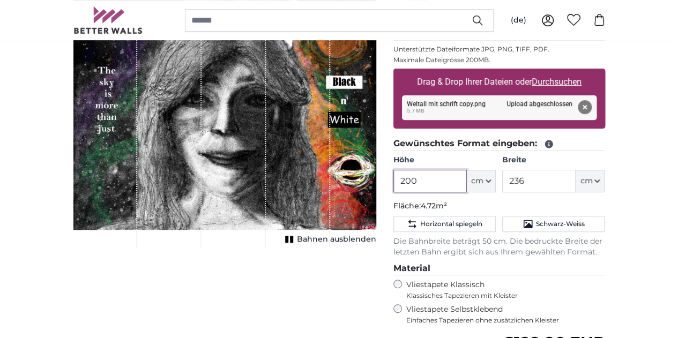
click at [467, 183] on input "200" at bounding box center [429, 181] width 73 height 23
type input "2"
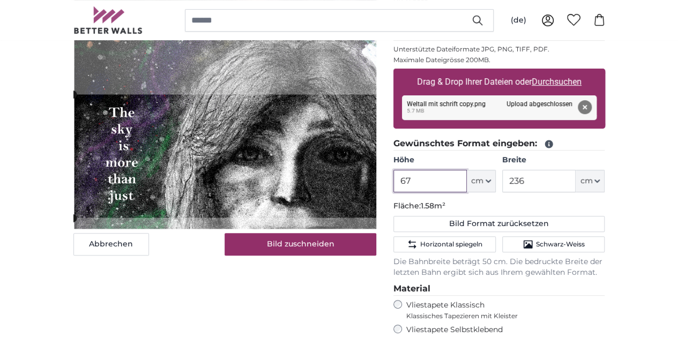
type input "67"
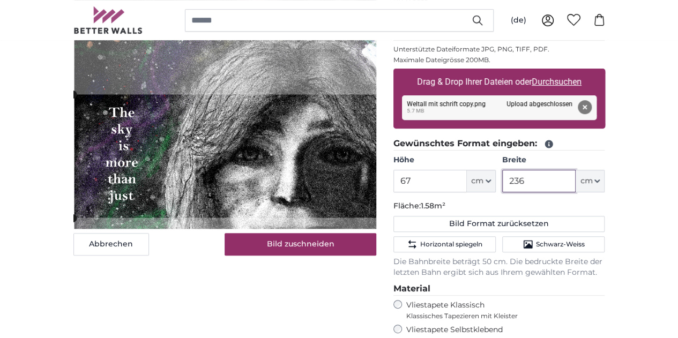
drag, startPoint x: 597, startPoint y: 183, endPoint x: 558, endPoint y: 175, distance: 39.8
click at [558, 175] on div "Höhe 67 ft cm Centimeter (cm) Inches (inch) Feet (ft. in.) Breite 236 ft cm Cen…" at bounding box center [499, 174] width 212 height 38
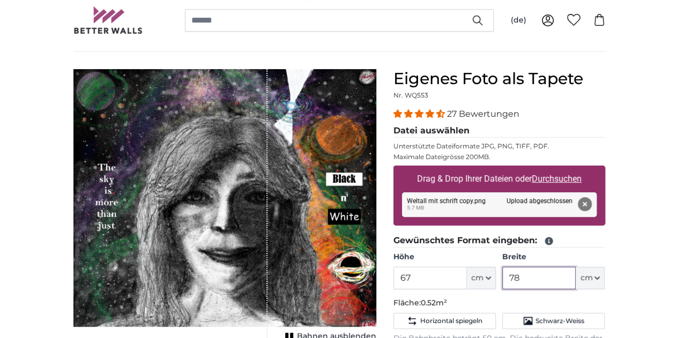
scroll to position [148, 0]
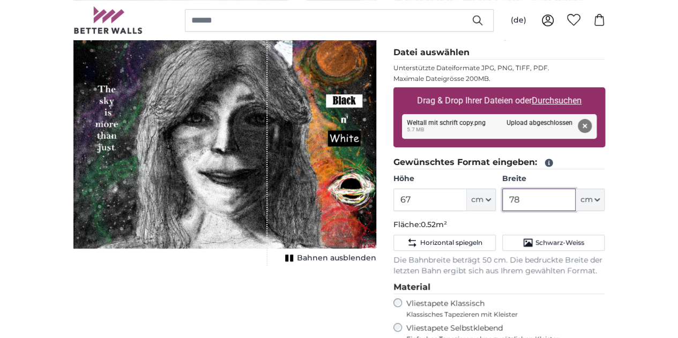
type input "78"
click at [376, 266] on div "1 of 1" at bounding box center [224, 128] width 303 height 275
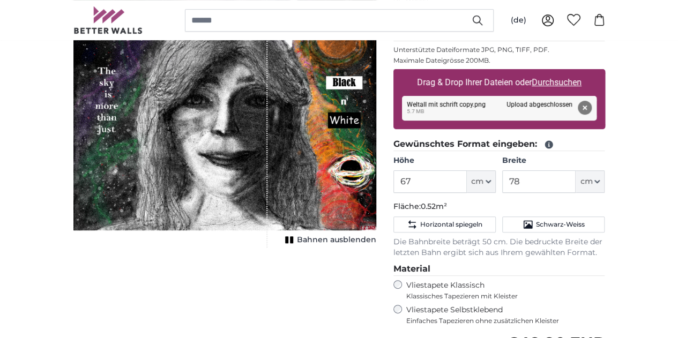
scroll to position [168, 0]
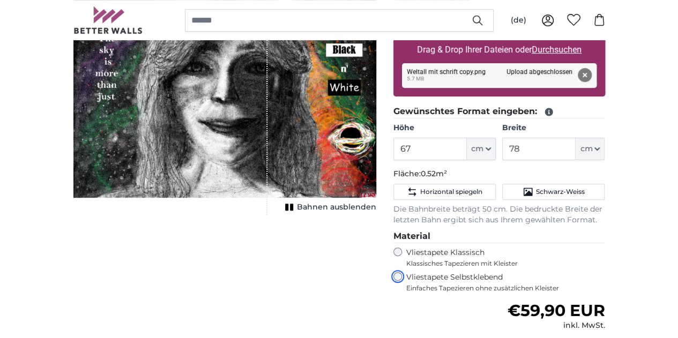
scroll to position [199, 0]
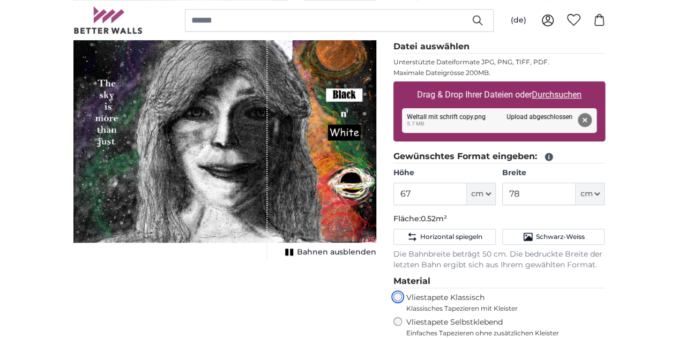
scroll to position [153, 0]
